Goal: Task Accomplishment & Management: Use online tool/utility

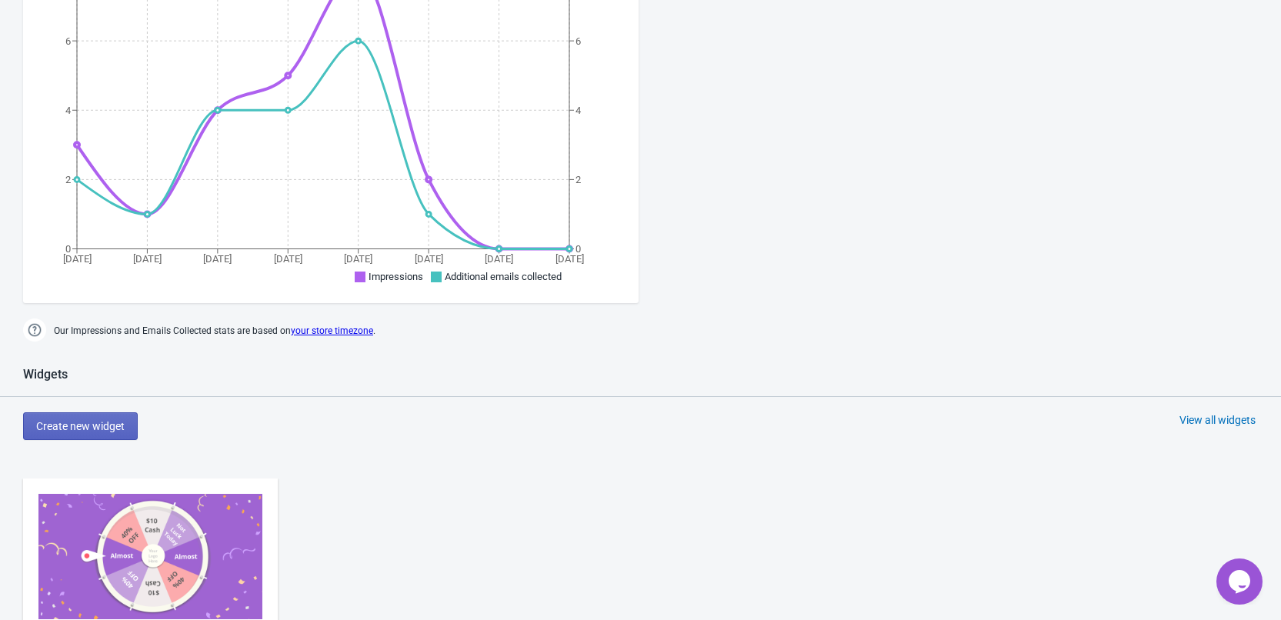
scroll to position [693, 0]
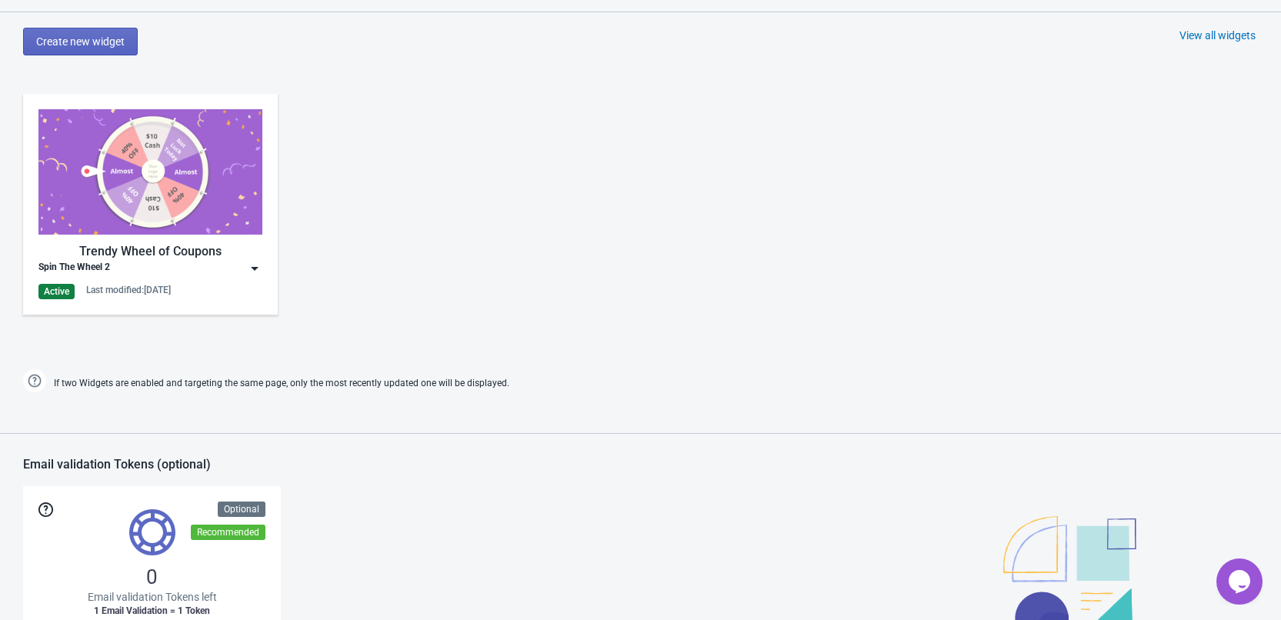
click at [258, 271] on img at bounding box center [254, 268] width 15 height 15
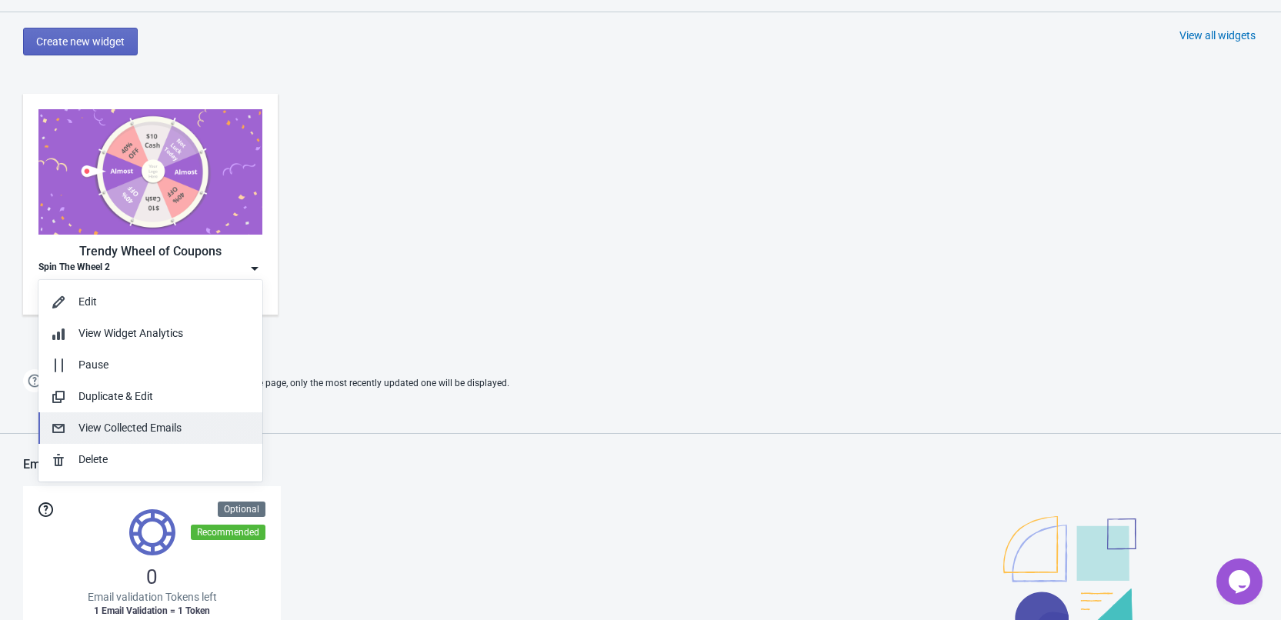
click at [176, 430] on div "View Collected Emails" at bounding box center [165, 428] width 172 height 16
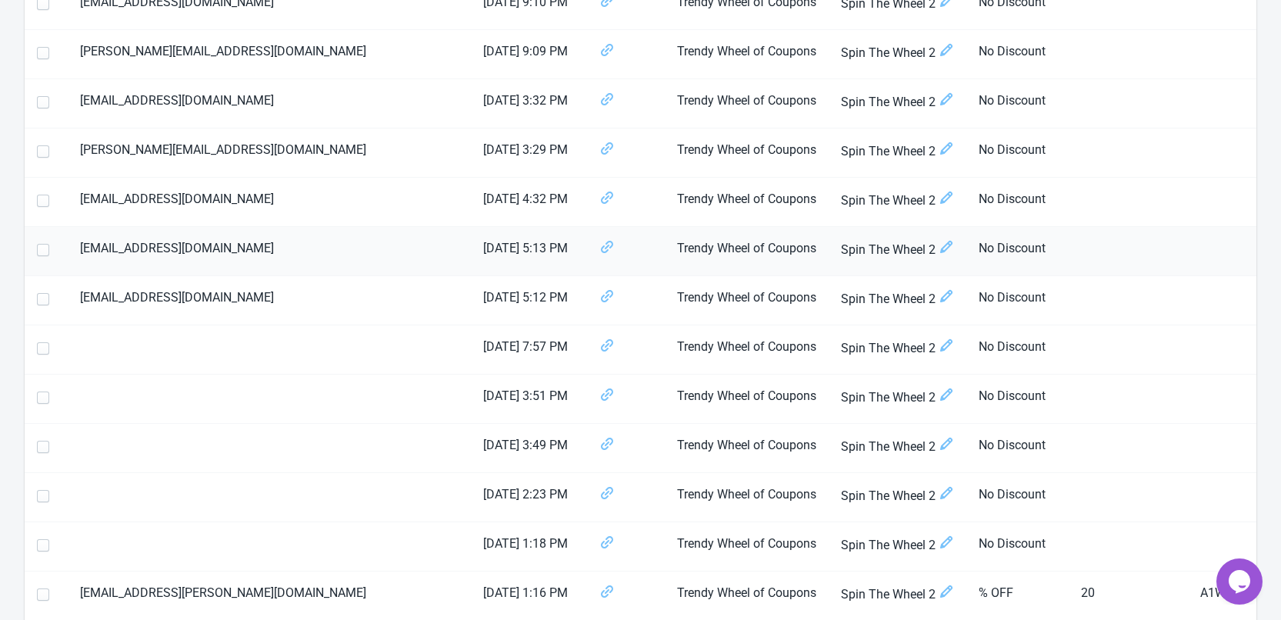
scroll to position [693, 0]
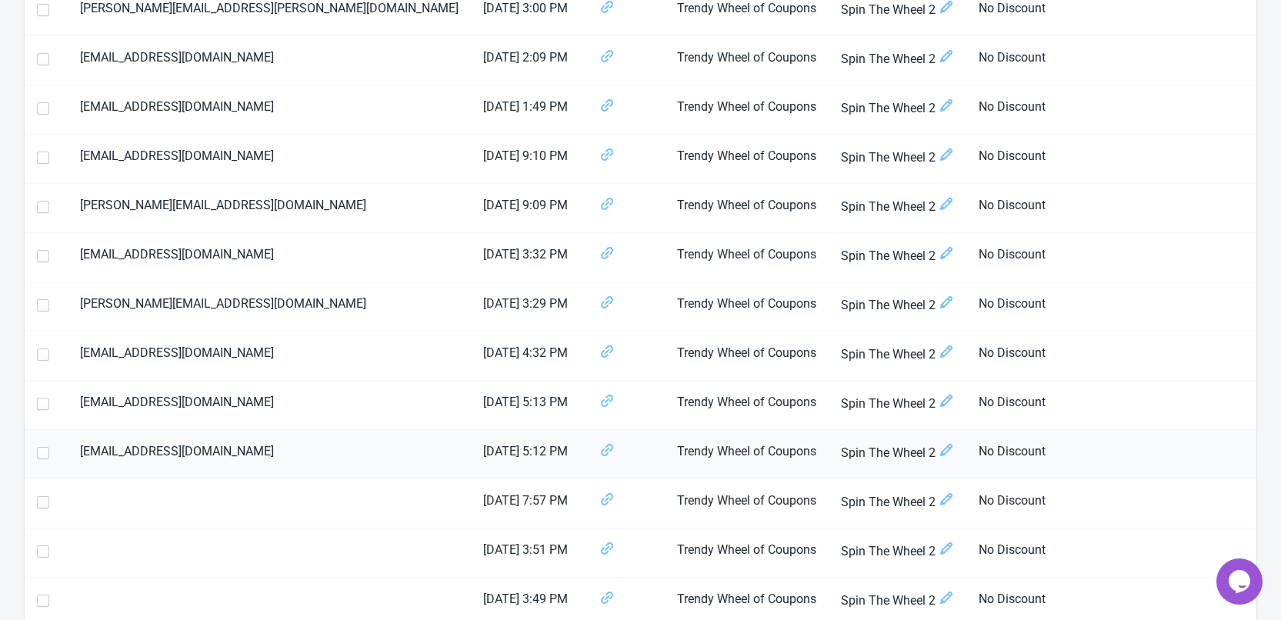
click at [43, 457] on span at bounding box center [43, 453] width 12 height 12
click at [38, 457] on input "checkbox" at bounding box center [37, 461] width 1 height 28
checkbox input "true"
click at [45, 405] on span at bounding box center [43, 404] width 12 height 12
click at [38, 405] on input "checkbox" at bounding box center [37, 412] width 1 height 28
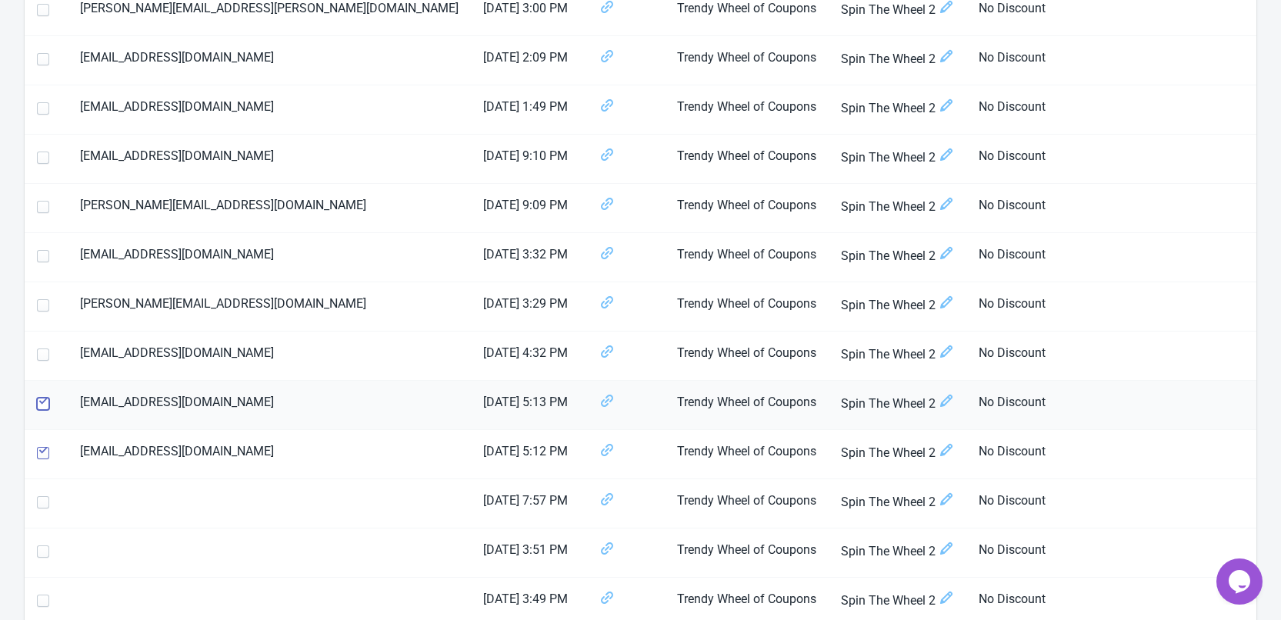
checkbox input "true"
click at [43, 355] on span at bounding box center [43, 355] width 12 height 12
click at [38, 355] on input "checkbox" at bounding box center [37, 363] width 1 height 28
checkbox input "true"
click at [47, 303] on span at bounding box center [43, 305] width 12 height 12
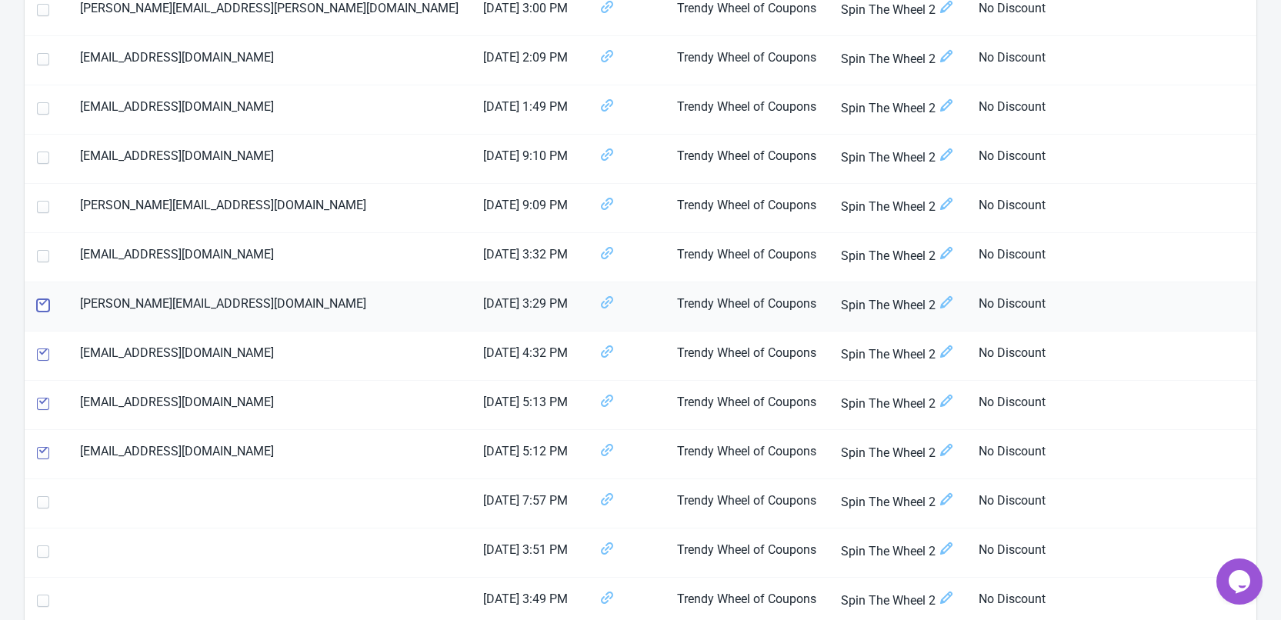
click at [38, 303] on input "checkbox" at bounding box center [37, 313] width 1 height 28
checkbox input "true"
click at [44, 256] on span at bounding box center [43, 256] width 12 height 12
click at [38, 256] on input "checkbox" at bounding box center [37, 264] width 1 height 28
checkbox input "true"
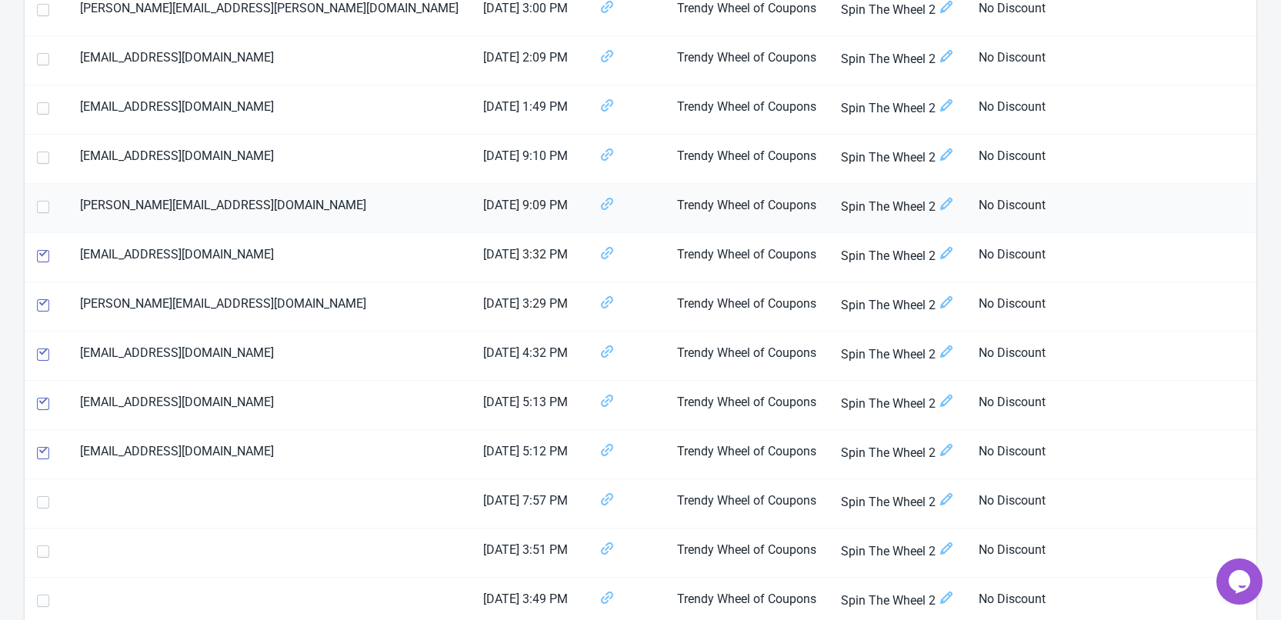
click at [48, 206] on span at bounding box center [43, 207] width 12 height 12
click at [38, 206] on input "checkbox" at bounding box center [37, 215] width 1 height 28
checkbox input "true"
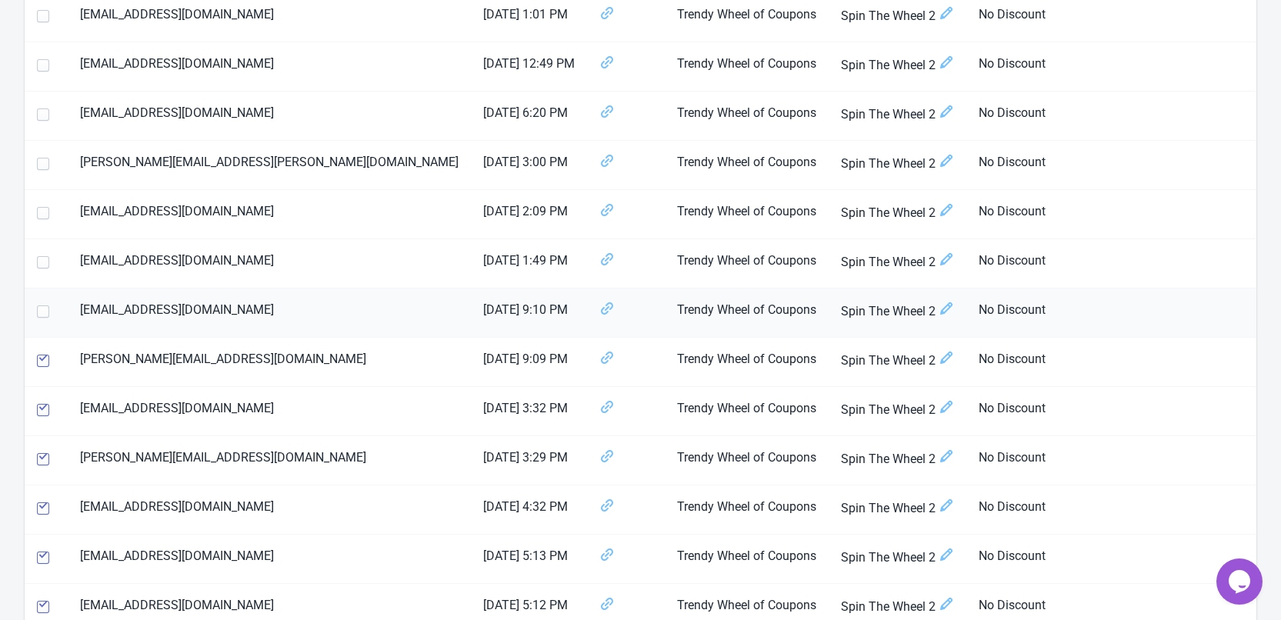
click at [42, 313] on span at bounding box center [43, 312] width 12 height 12
click at [38, 313] on input "checkbox" at bounding box center [37, 320] width 1 height 28
checkbox input "true"
click at [39, 259] on span at bounding box center [43, 262] width 12 height 12
click at [38, 259] on input "checkbox" at bounding box center [37, 270] width 1 height 28
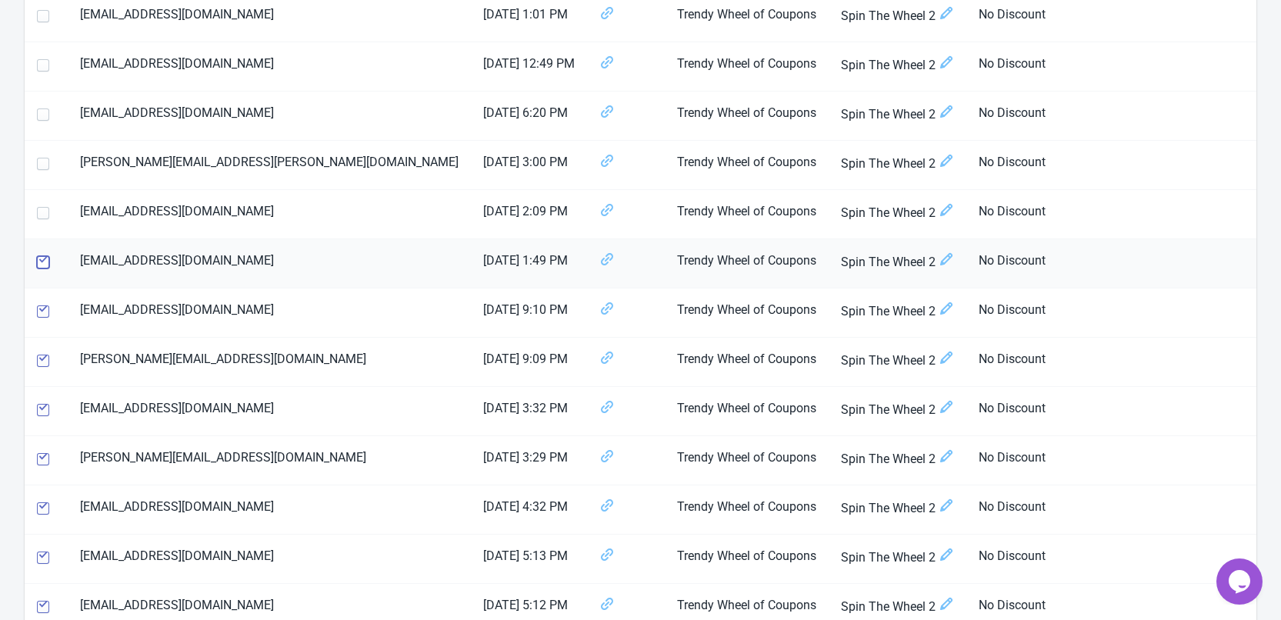
checkbox input "true"
click at [41, 216] on span at bounding box center [43, 213] width 12 height 12
click at [38, 216] on input "checkbox" at bounding box center [37, 221] width 1 height 28
checkbox input "true"
click at [39, 168] on span at bounding box center [43, 164] width 12 height 12
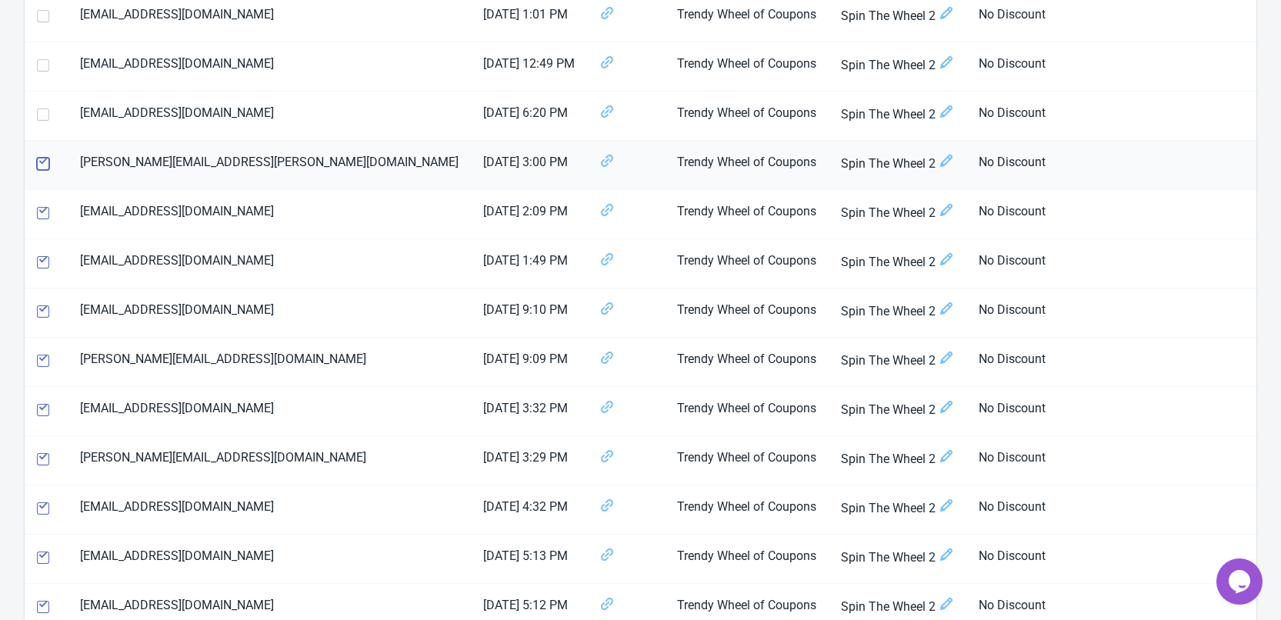
click at [38, 168] on input "checkbox" at bounding box center [37, 172] width 1 height 28
checkbox input "true"
click at [44, 112] on span at bounding box center [43, 115] width 12 height 12
click at [38, 112] on input "checkbox" at bounding box center [37, 123] width 1 height 28
checkbox input "true"
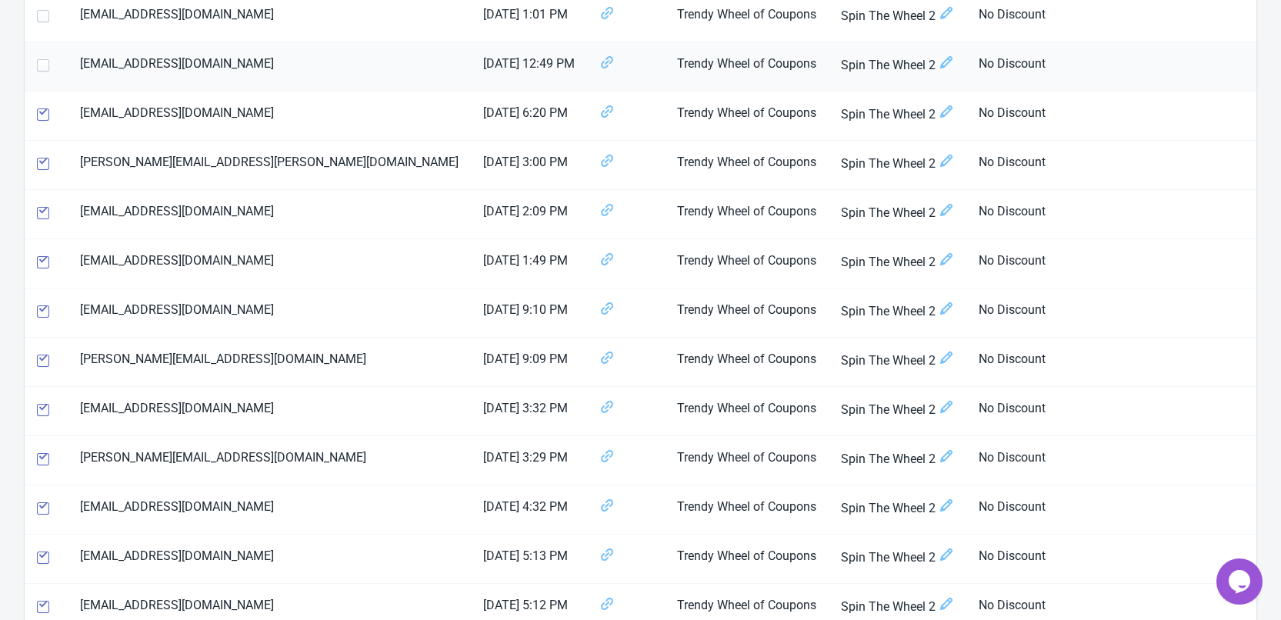
click at [39, 66] on span at bounding box center [43, 65] width 12 height 12
click at [38, 66] on input "checkbox" at bounding box center [37, 73] width 1 height 28
checkbox input "true"
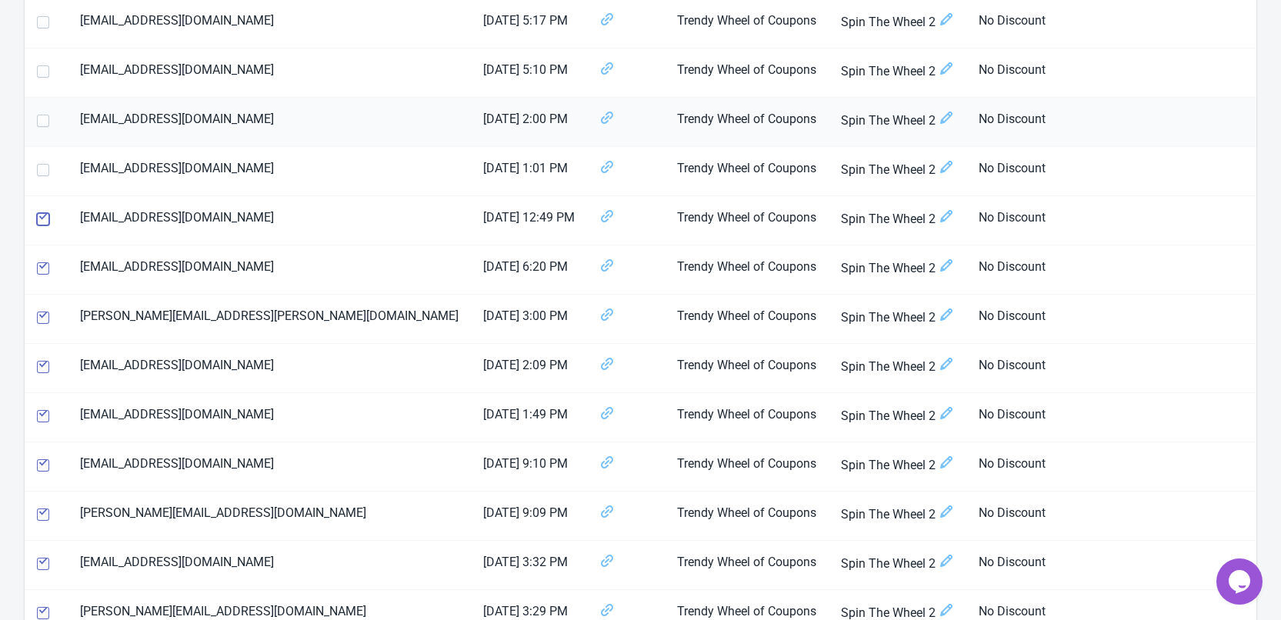
scroll to position [308, 0]
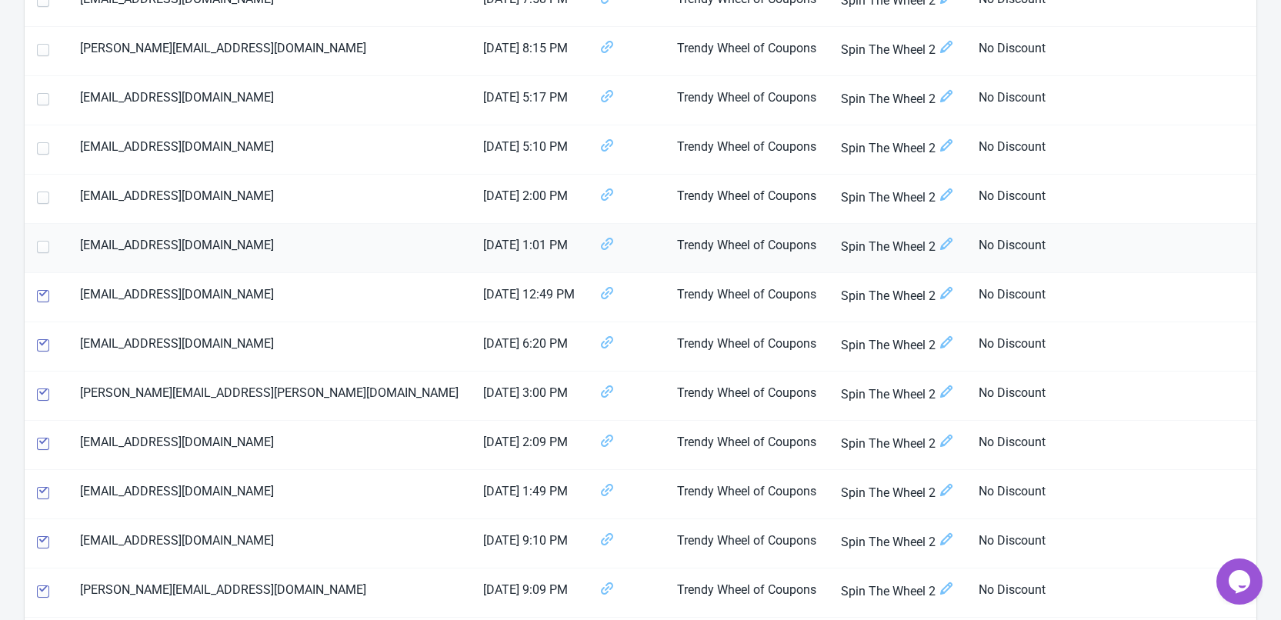
click at [43, 249] on span at bounding box center [43, 247] width 12 height 12
click at [38, 249] on input "checkbox" at bounding box center [37, 255] width 1 height 28
checkbox input "true"
click at [42, 202] on span at bounding box center [43, 198] width 12 height 12
click at [38, 202] on input "checkbox" at bounding box center [37, 206] width 1 height 28
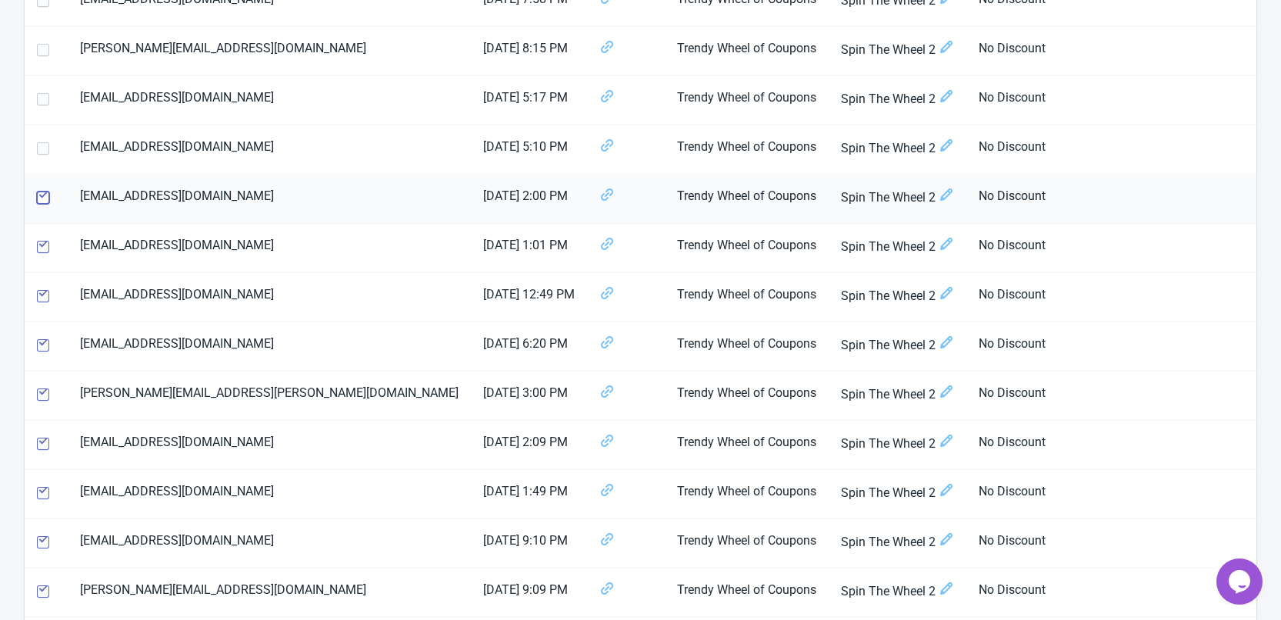
checkbox input "true"
click at [42, 147] on span at bounding box center [43, 148] width 12 height 12
click at [38, 147] on input "checkbox" at bounding box center [37, 156] width 1 height 28
checkbox input "true"
click at [42, 97] on span at bounding box center [43, 99] width 12 height 12
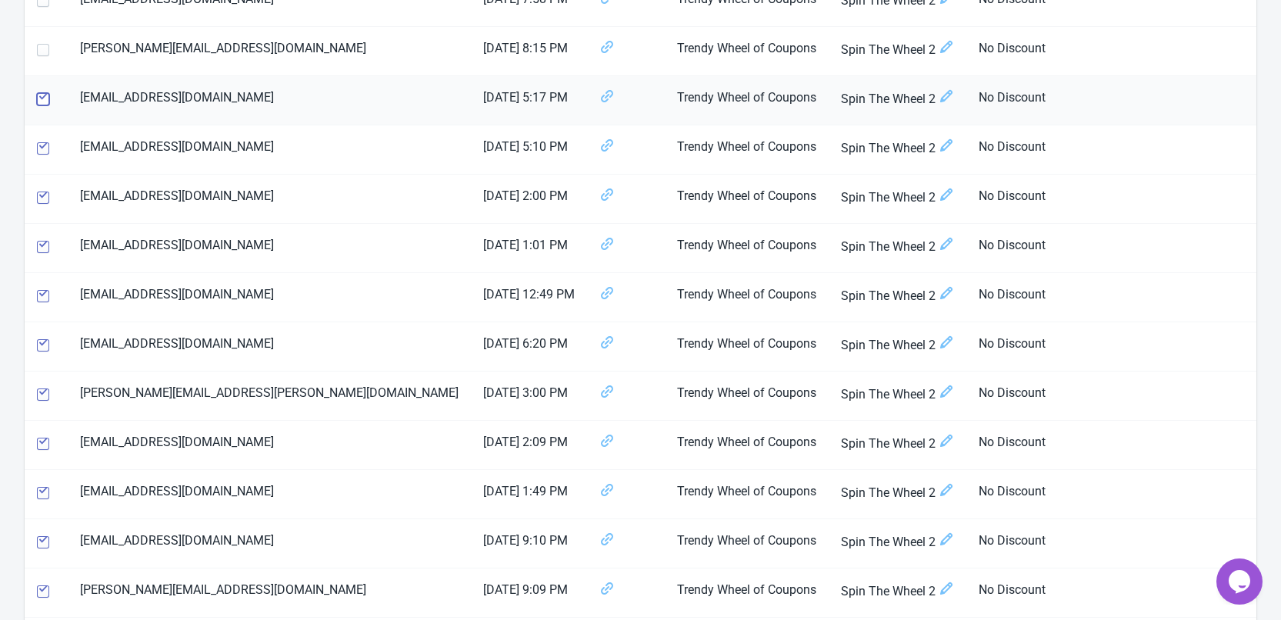
click at [38, 97] on input "checkbox" at bounding box center [37, 107] width 1 height 28
checkbox input "true"
click at [42, 54] on span at bounding box center [43, 50] width 12 height 12
click at [38, 54] on input "checkbox" at bounding box center [37, 58] width 1 height 28
checkbox input "true"
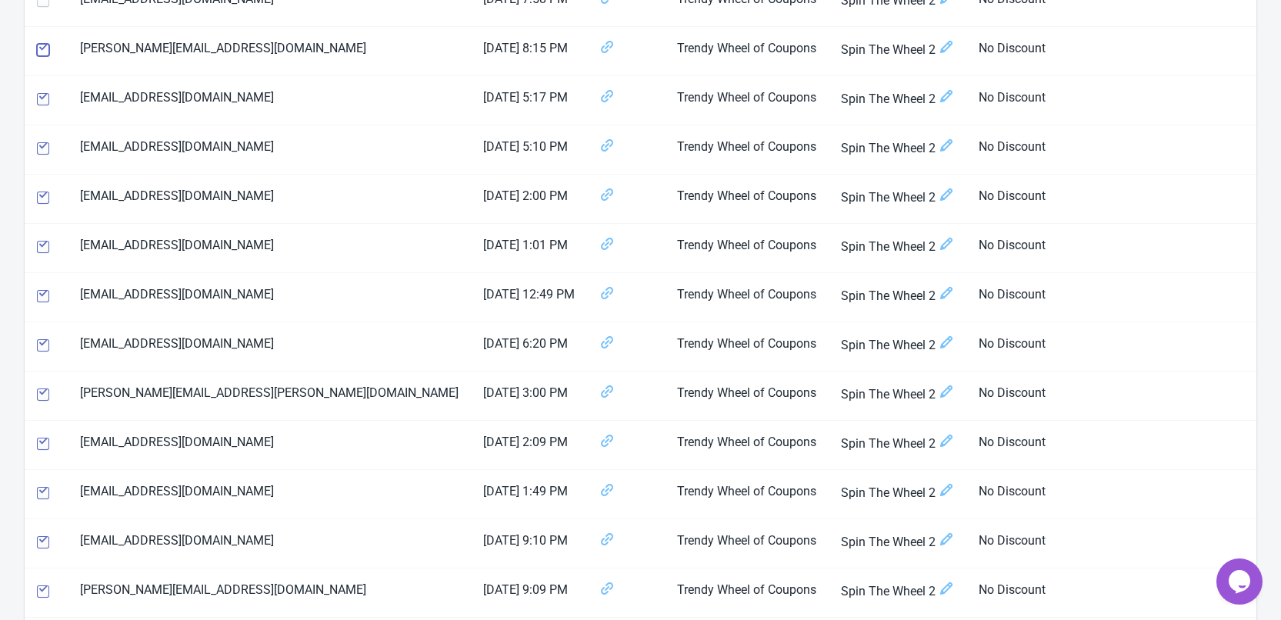
scroll to position [77, 0]
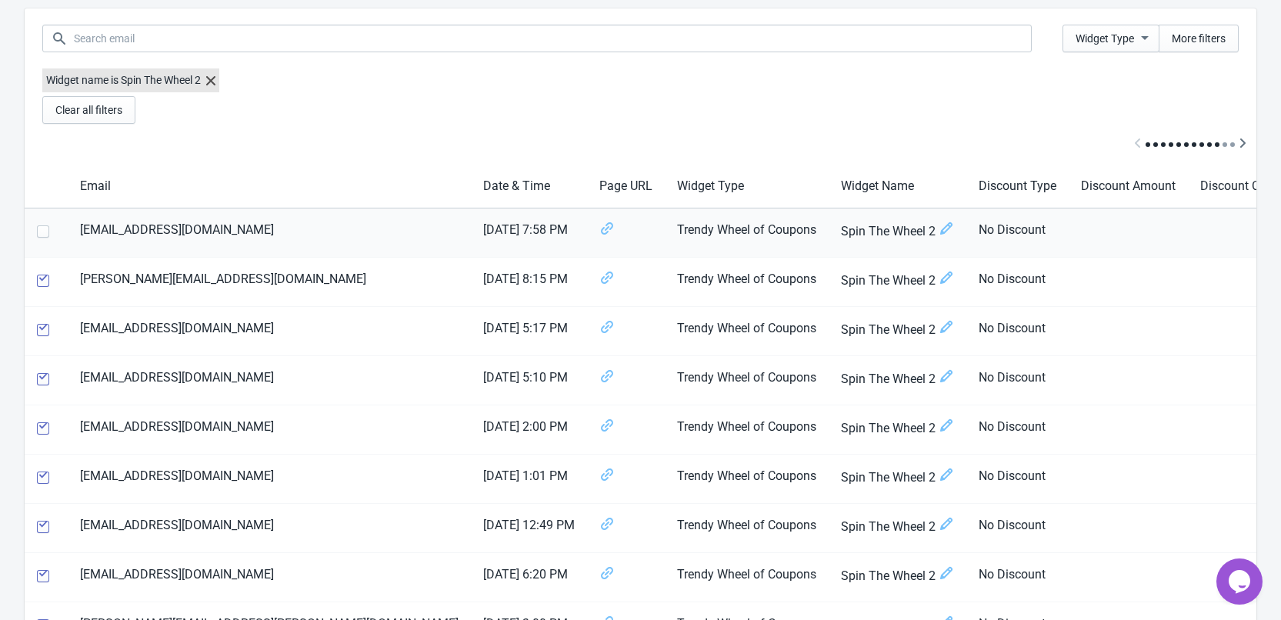
click at [43, 232] on span at bounding box center [43, 232] width 12 height 12
click at [38, 232] on input "checkbox" at bounding box center [37, 240] width 1 height 28
checkbox input "true"
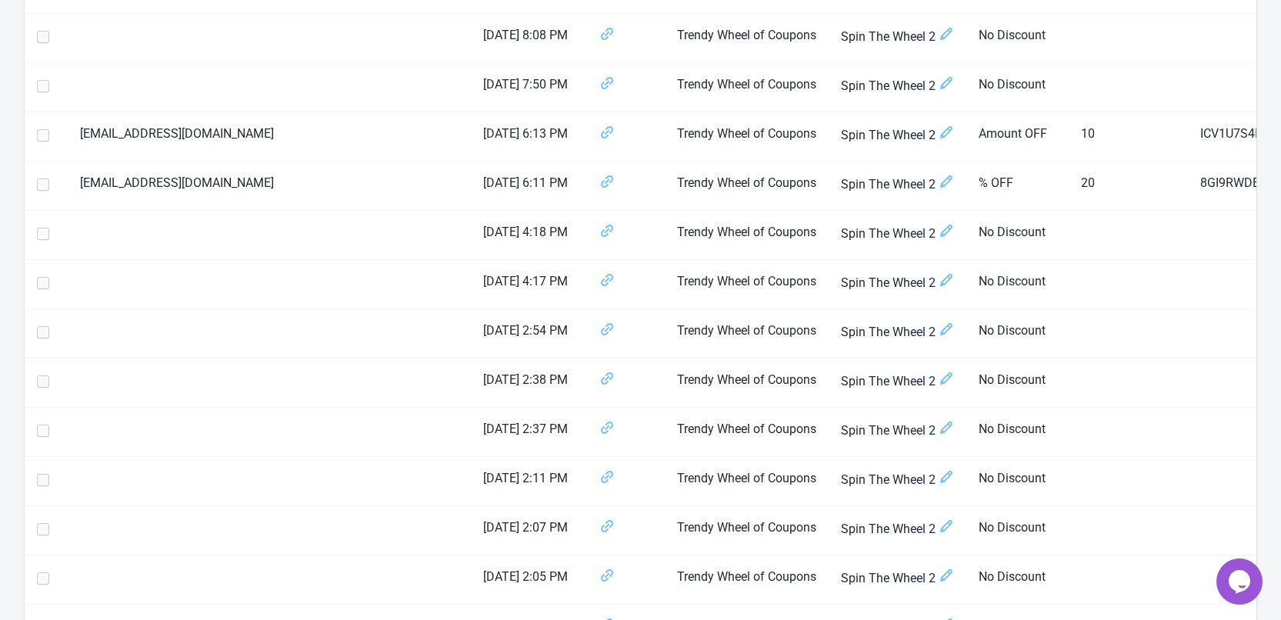
scroll to position [2302, 0]
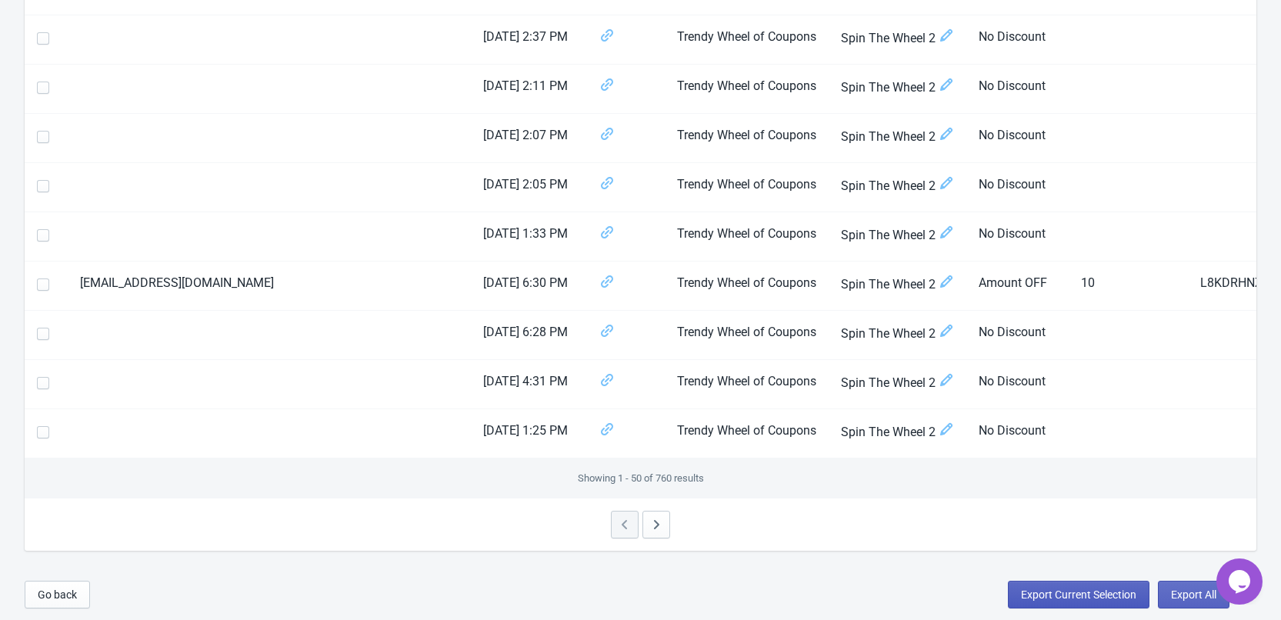
click at [1067, 597] on span "Export Current Selection" at bounding box center [1078, 595] width 115 height 12
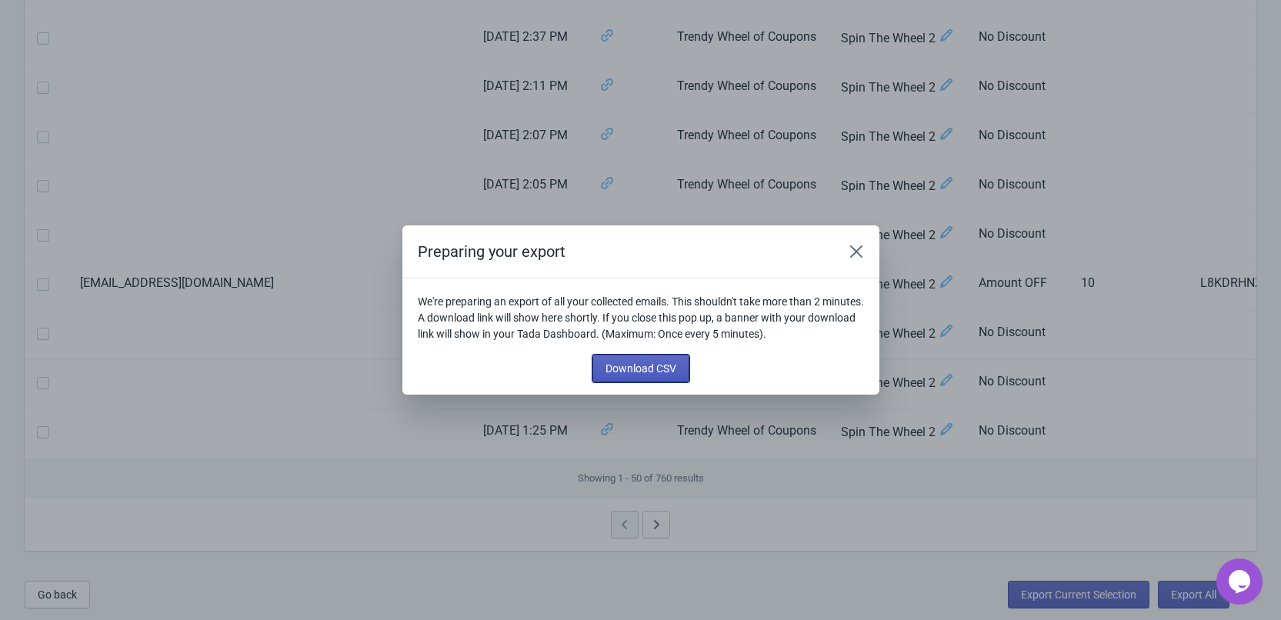
click at [616, 374] on span "Download CSV" at bounding box center [641, 369] width 71 height 12
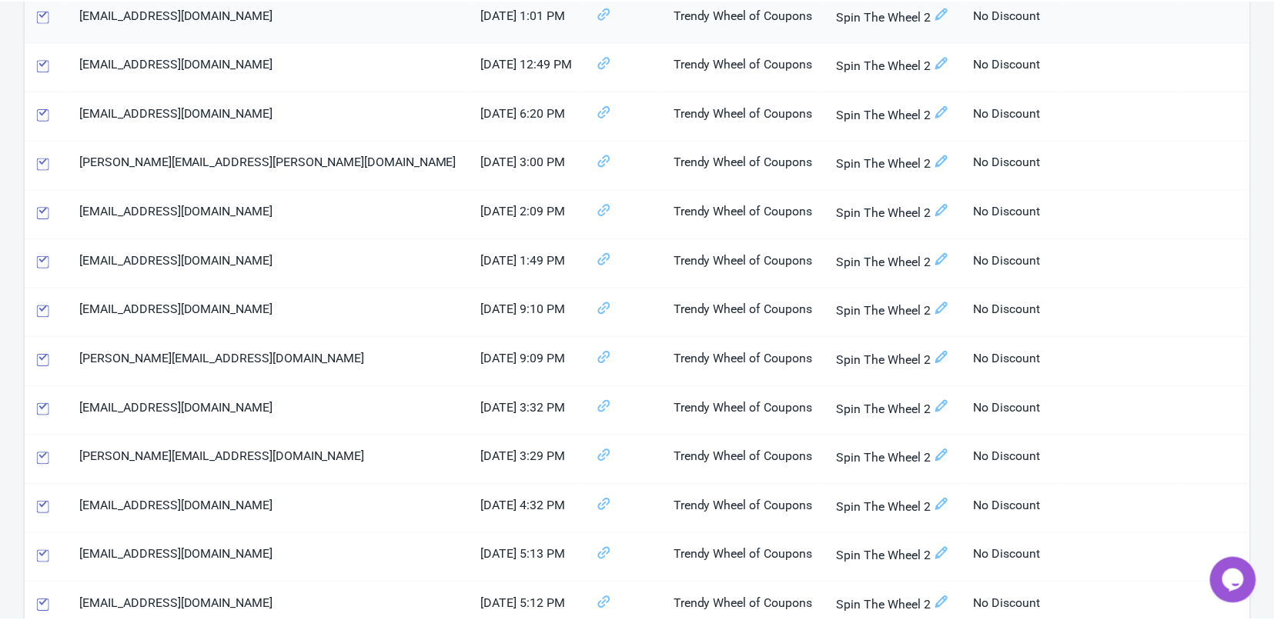
scroll to position [0, 0]
